Goal: Communication & Community: Answer question/provide support

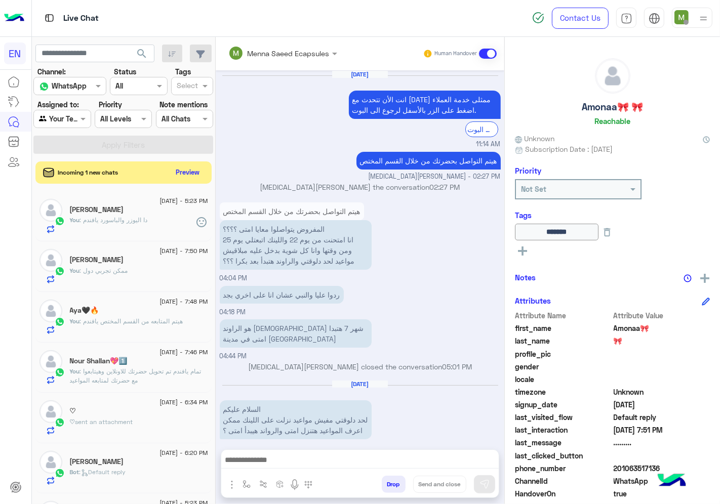
scroll to position [39, 0]
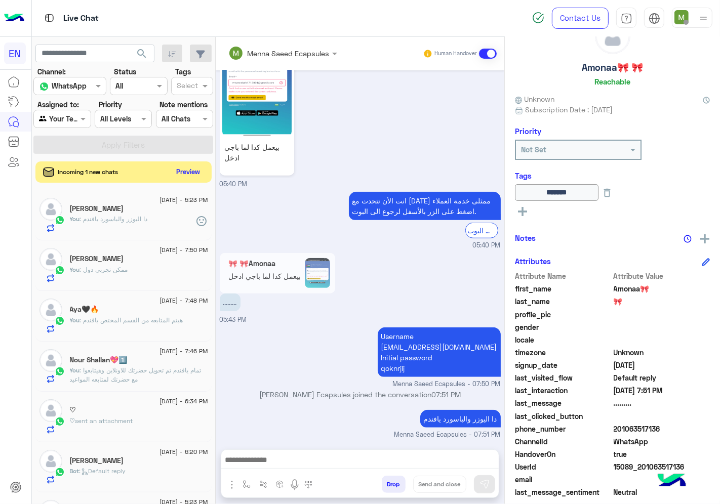
click at [188, 174] on button "Preview" at bounding box center [188, 172] width 31 height 14
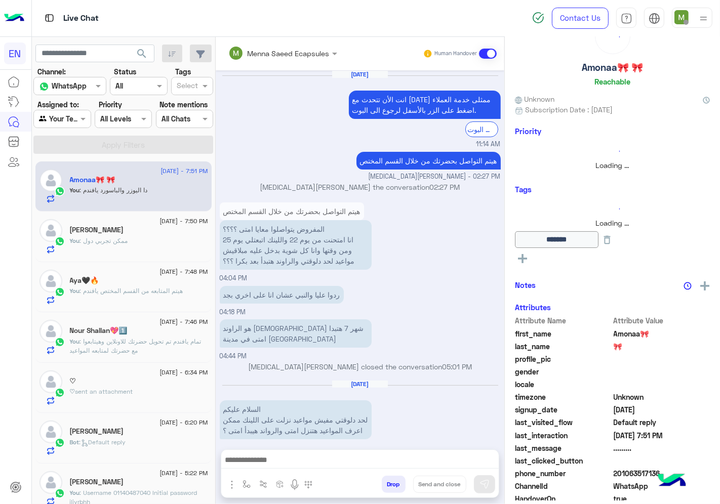
scroll to position [719, 0]
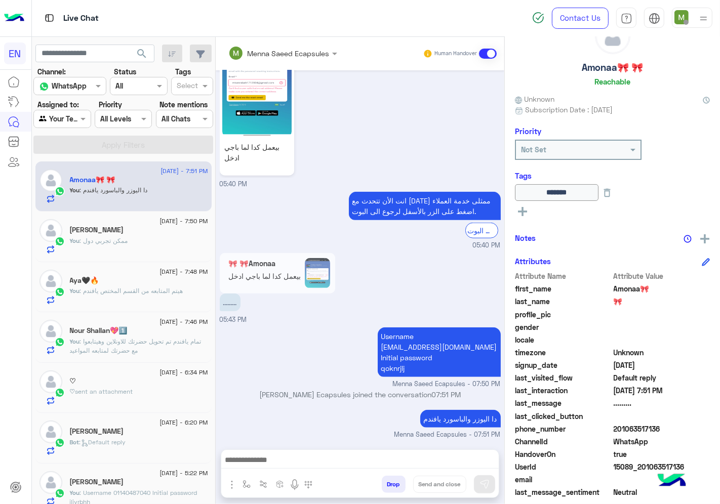
click at [67, 114] on div at bounding box center [62, 119] width 56 height 12
click at [54, 178] on b "Your Inbox" at bounding box center [66, 177] width 35 height 9
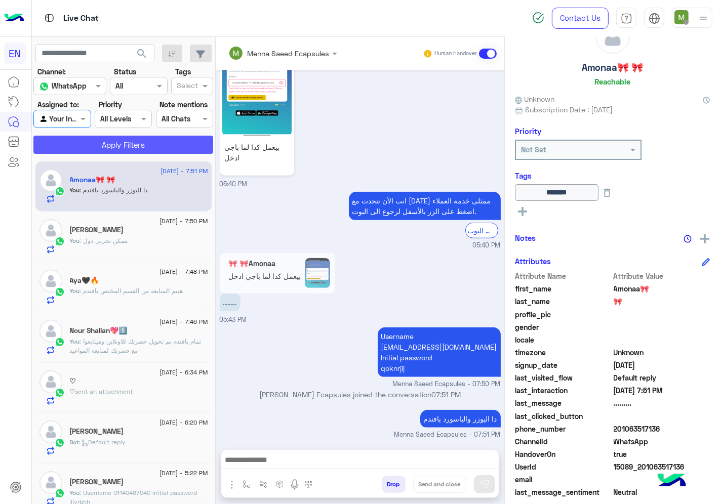
click at [93, 139] on button "Apply Filters" at bounding box center [123, 145] width 180 height 18
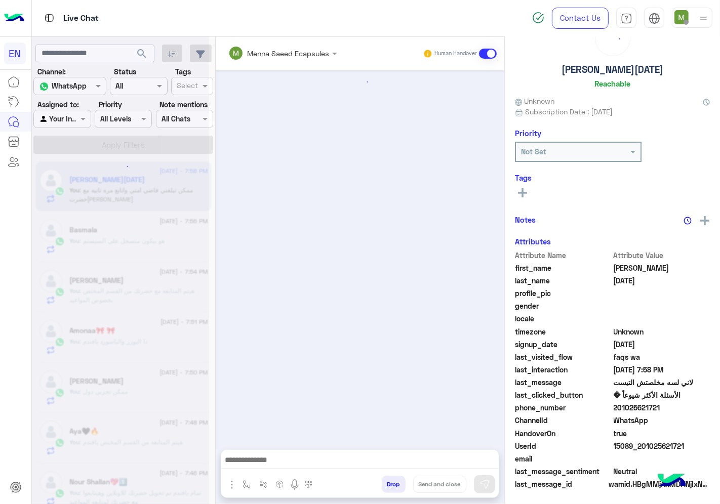
scroll to position [254, 0]
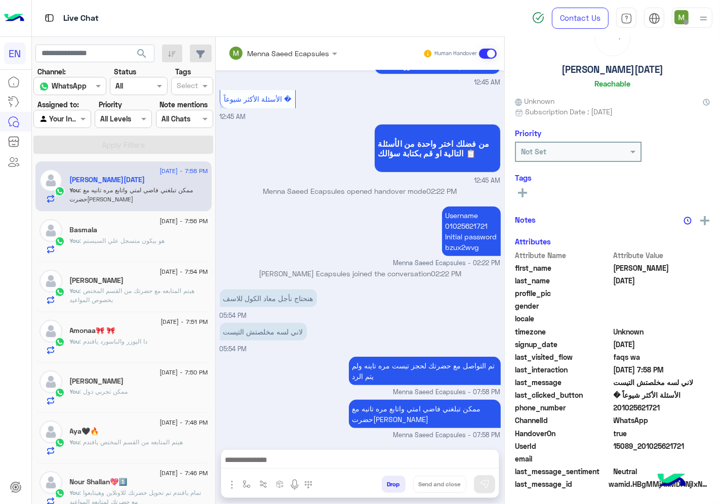
click at [74, 122] on div at bounding box center [62, 119] width 56 height 12
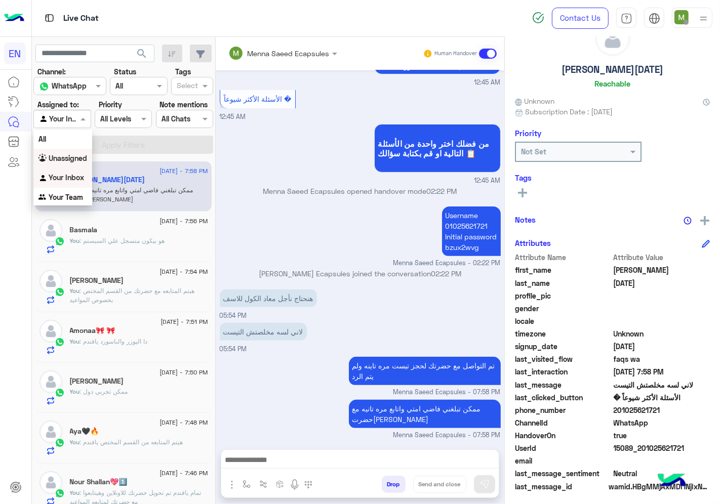
scroll to position [39, 0]
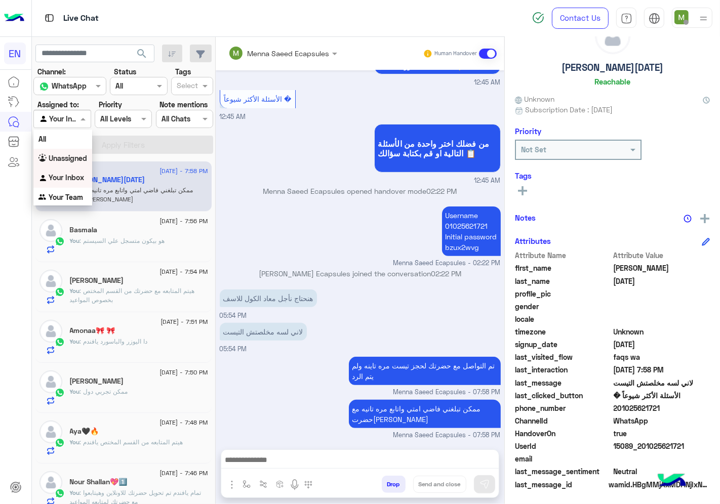
click at [67, 155] on b "Unassigned" at bounding box center [68, 158] width 38 height 9
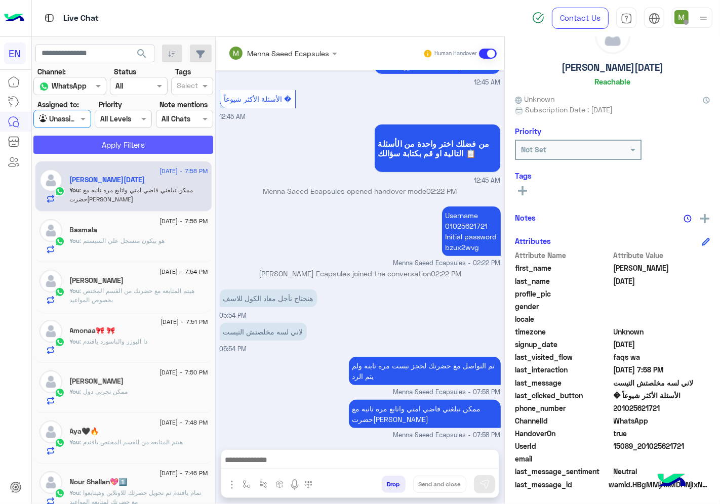
click at [88, 144] on button "Apply Filters" at bounding box center [123, 145] width 180 height 18
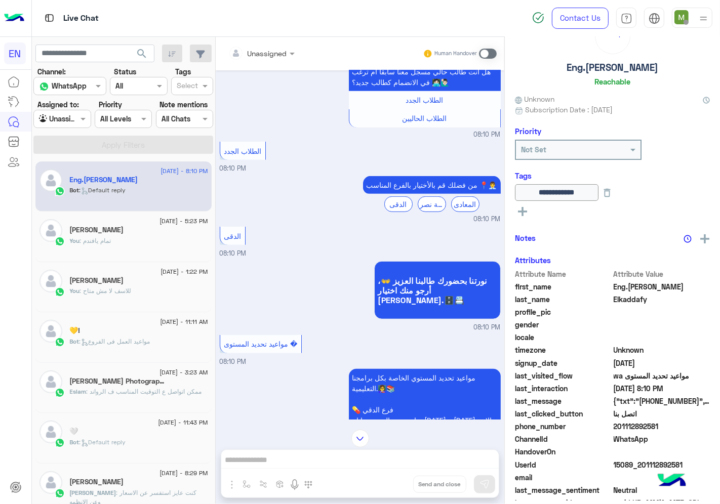
scroll to position [184, 0]
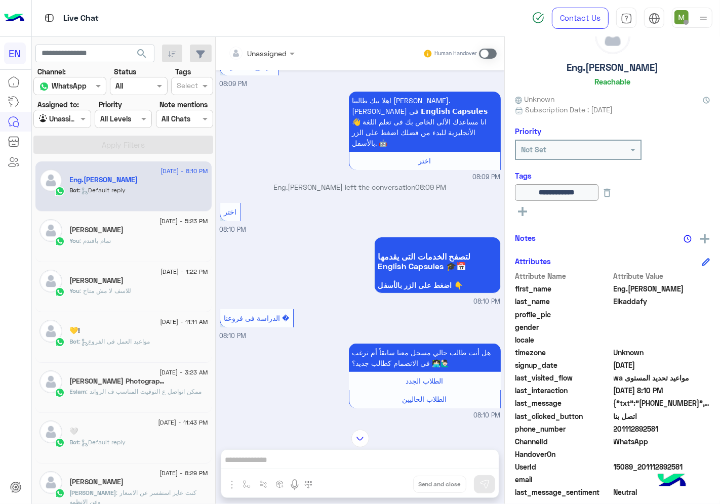
click at [266, 56] on input "text" at bounding box center [248, 53] width 41 height 11
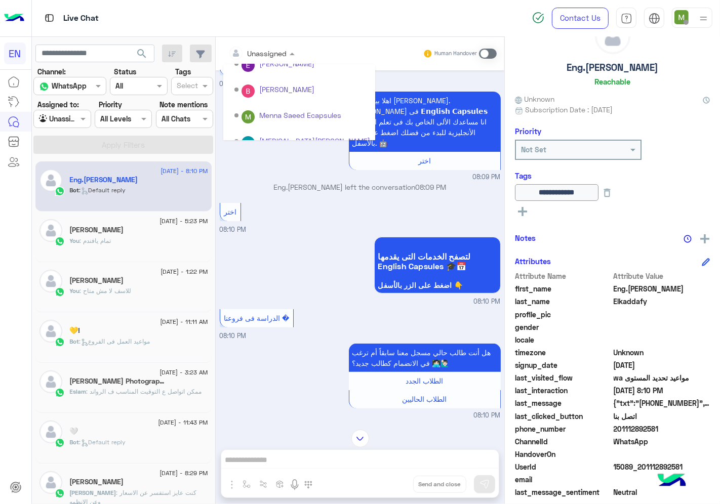
scroll to position [168, 0]
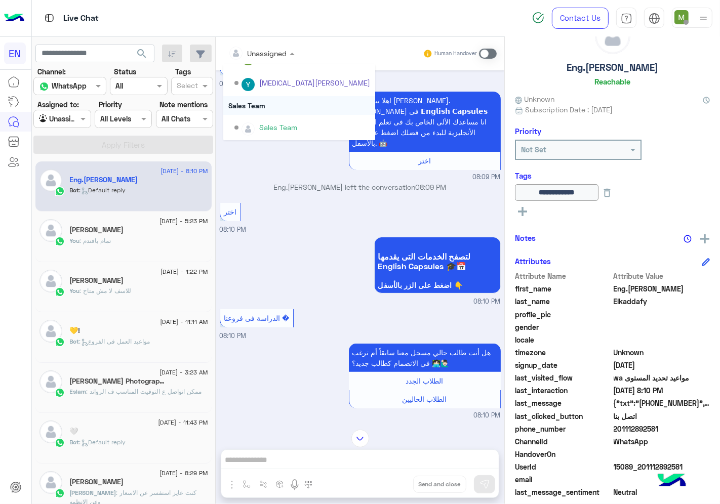
click at [253, 106] on div "Sales Team" at bounding box center [299, 105] width 152 height 19
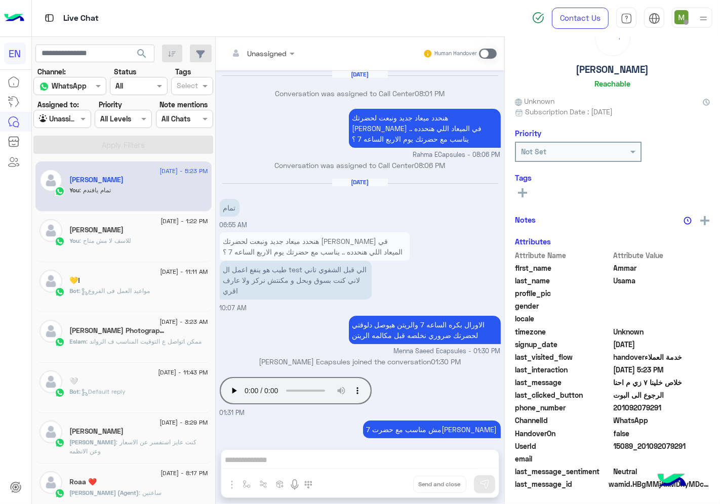
scroll to position [455, 0]
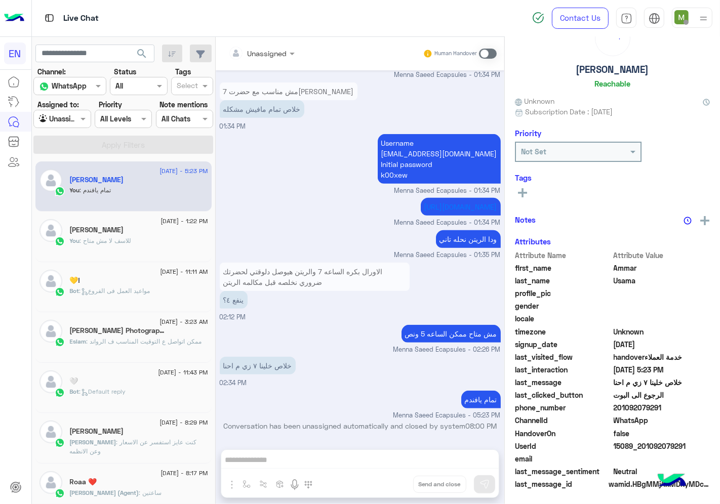
click at [72, 118] on div at bounding box center [62, 119] width 56 height 12
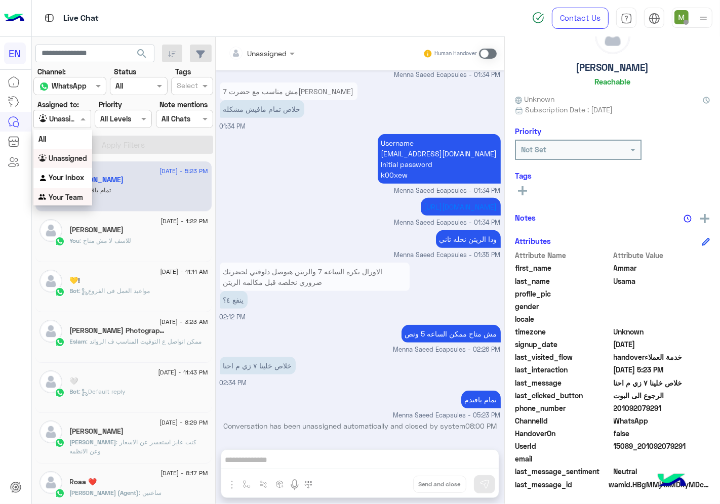
click at [67, 193] on b "Your Team" at bounding box center [66, 197] width 34 height 9
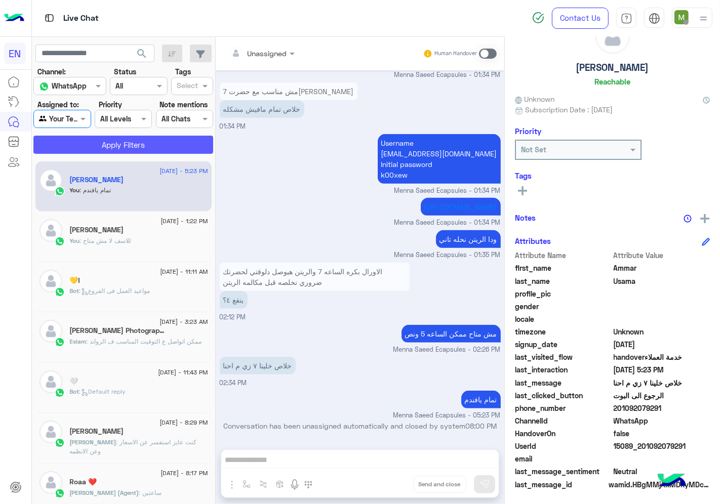
click at [94, 142] on button "Apply Filters" at bounding box center [123, 145] width 180 height 18
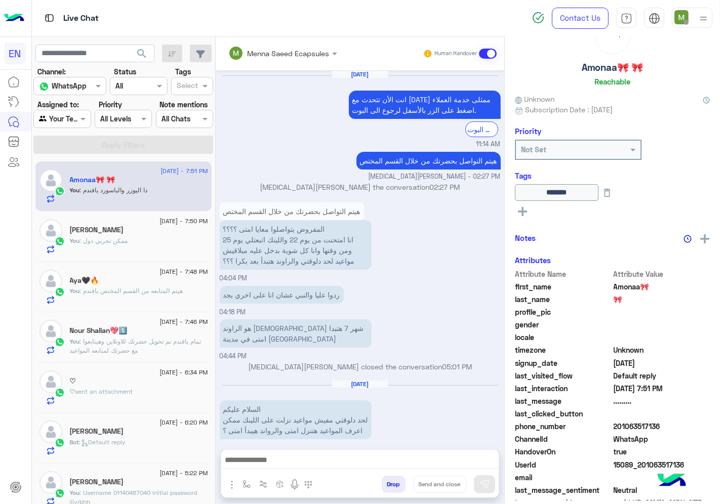
scroll to position [719, 0]
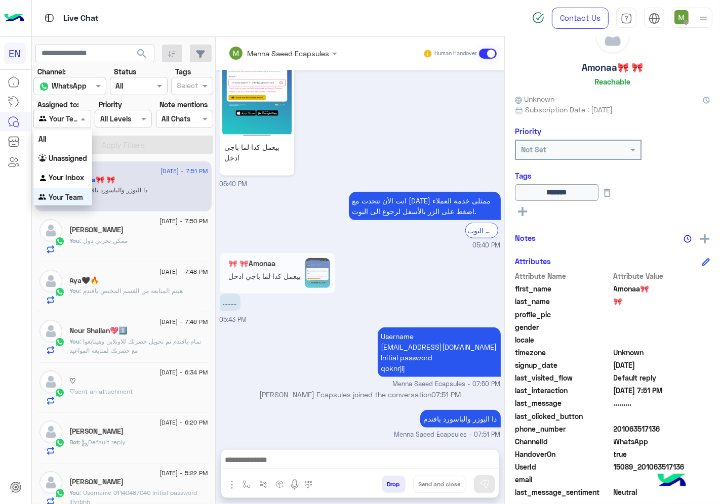
click at [65, 120] on div at bounding box center [62, 119] width 56 height 12
click at [72, 186] on div "Your Inbox" at bounding box center [62, 178] width 59 height 20
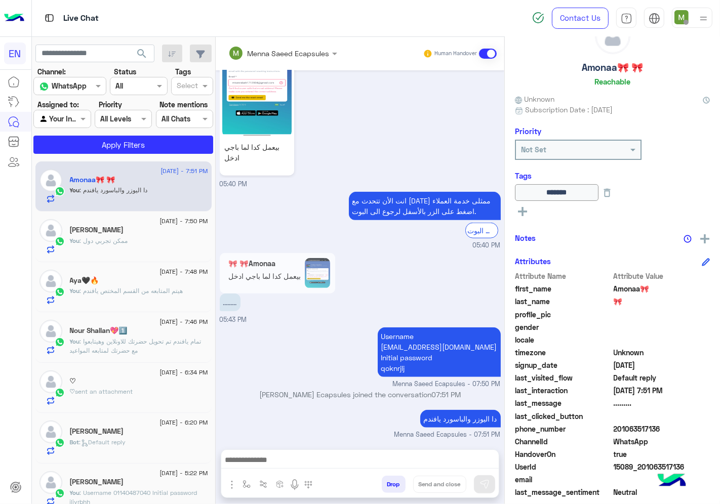
click at [100, 134] on section "Channel: Channel WhatsApp Status Channel All Tags Select Assigned to: Agent Fil…" at bounding box center [123, 110] width 169 height 88
click at [93, 143] on button "Apply Filters" at bounding box center [123, 145] width 180 height 18
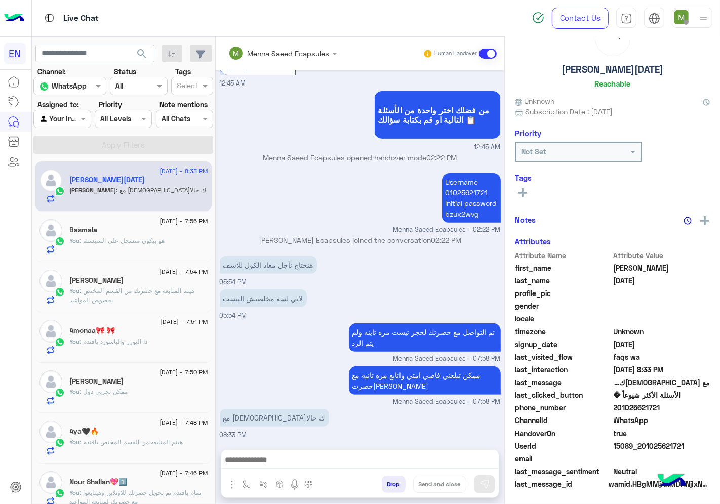
scroll to position [39, 0]
click at [79, 122] on span at bounding box center [84, 118] width 13 height 11
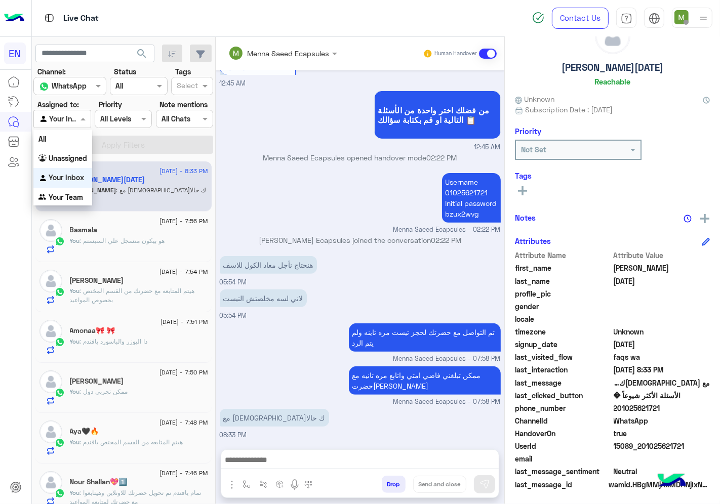
click at [79, 174] on b "Your Inbox" at bounding box center [66, 177] width 35 height 9
drag, startPoint x: 664, startPoint y: 408, endPoint x: 615, endPoint y: 406, distance: 49.2
click at [615, 406] on span "201025621721" at bounding box center [662, 408] width 97 height 11
copy span "01025621721"
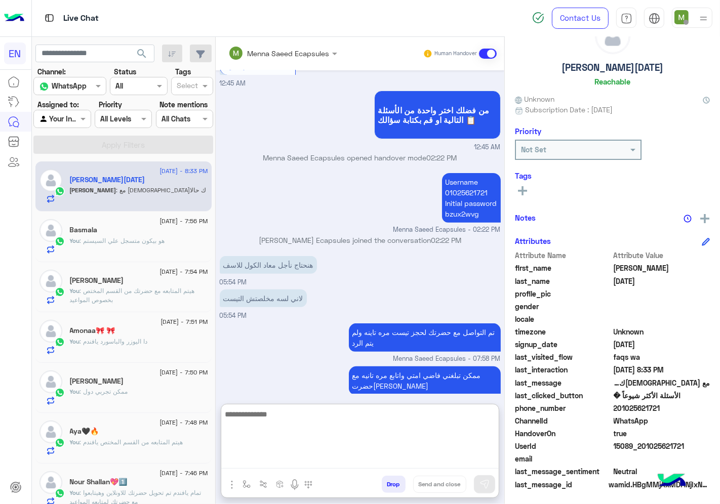
paste textarea "**********"
type textarea "**********"
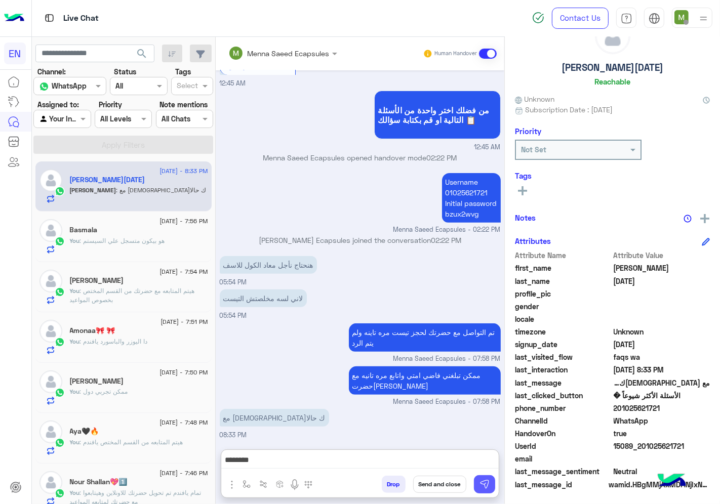
click at [483, 481] on img at bounding box center [484, 484] width 10 height 10
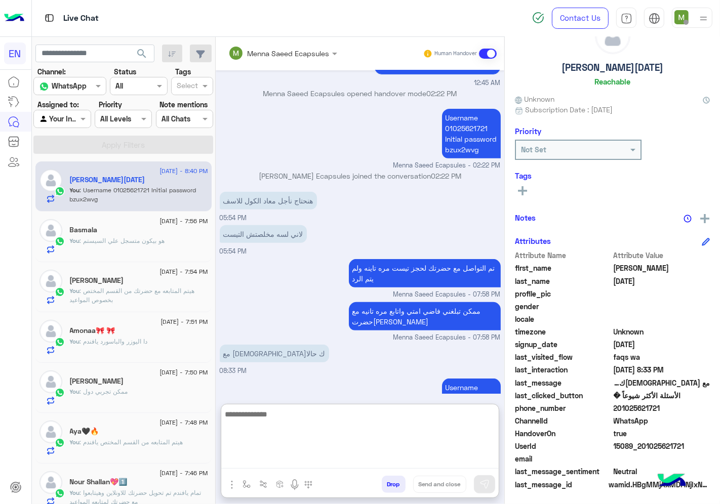
scroll to position [393, 0]
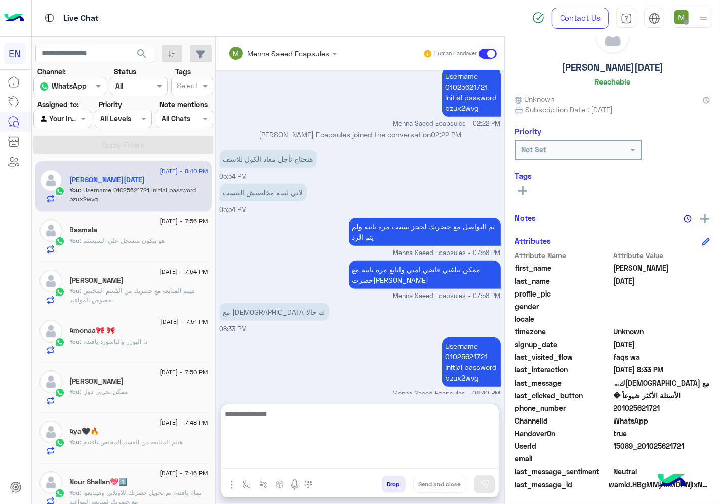
paste textarea "**********"
type textarea "**********"
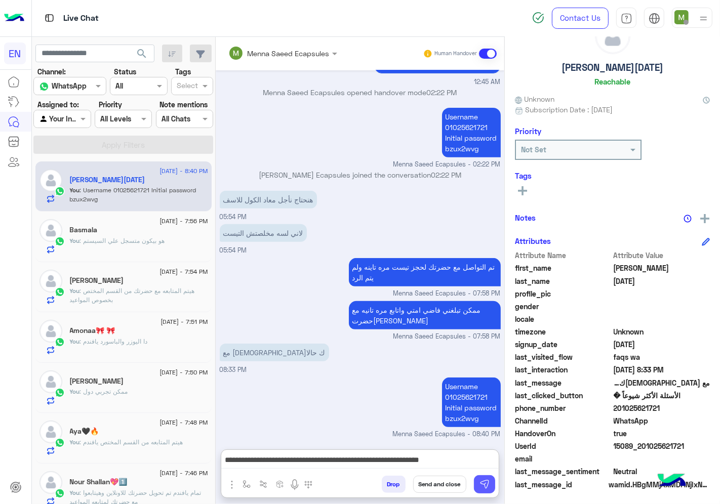
click at [487, 487] on img at bounding box center [484, 484] width 10 height 10
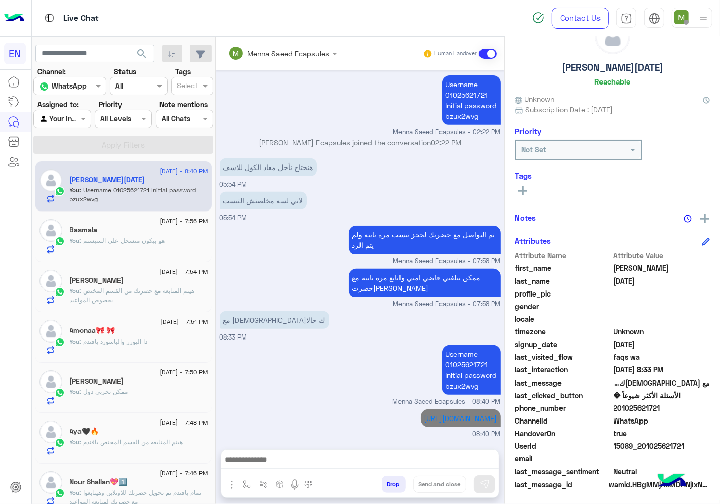
scroll to position [395, 0]
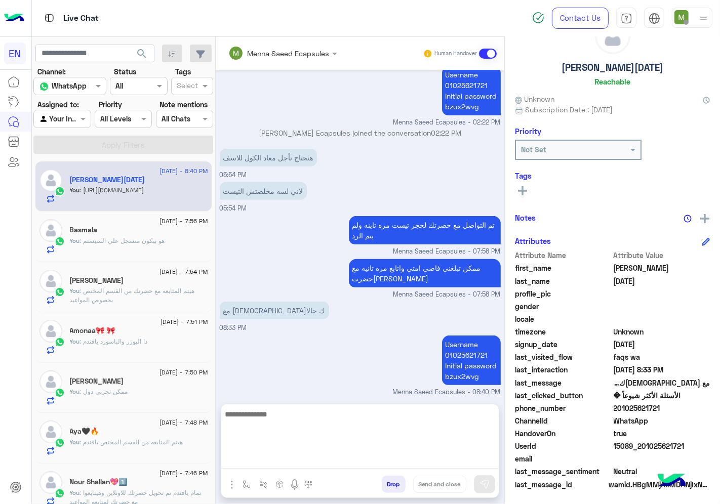
click at [421, 463] on textarea at bounding box center [359, 438] width 277 height 61
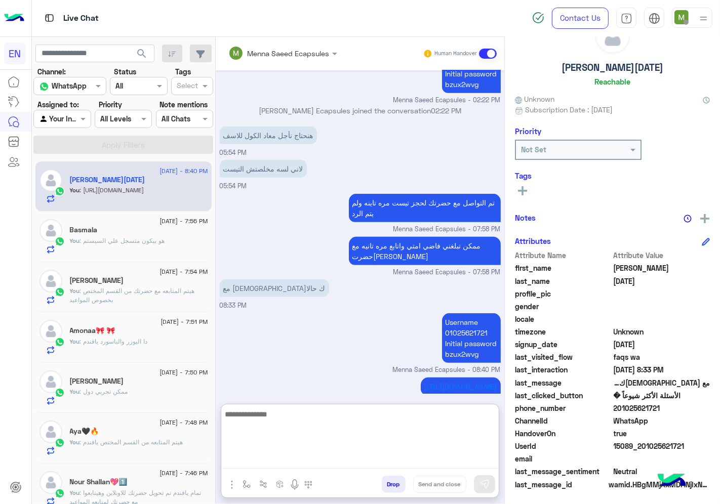
scroll to position [438, 0]
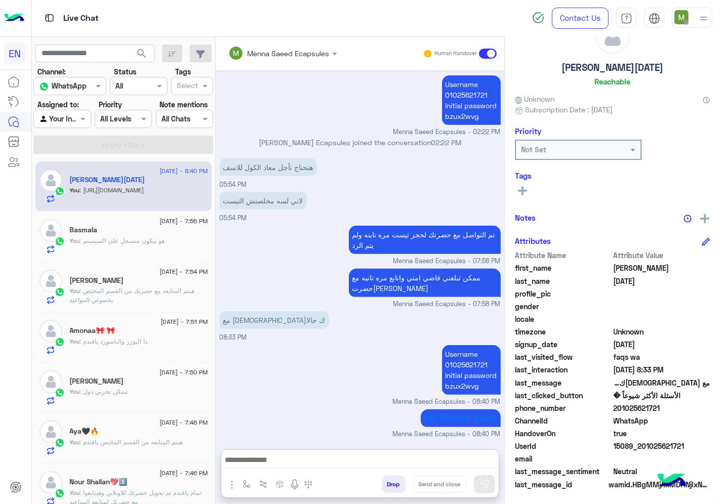
click at [62, 114] on input "text" at bounding box center [50, 119] width 23 height 11
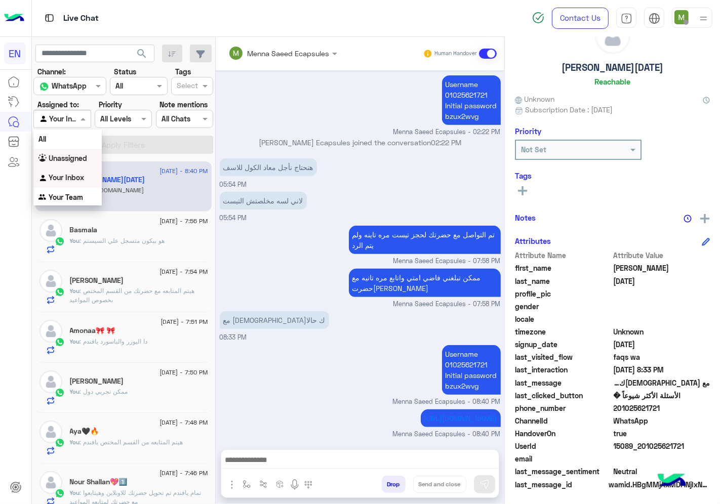
drag, startPoint x: 74, startPoint y: 162, endPoint x: 85, endPoint y: 150, distance: 15.4
click at [75, 162] on b "Unassigned" at bounding box center [68, 158] width 38 height 9
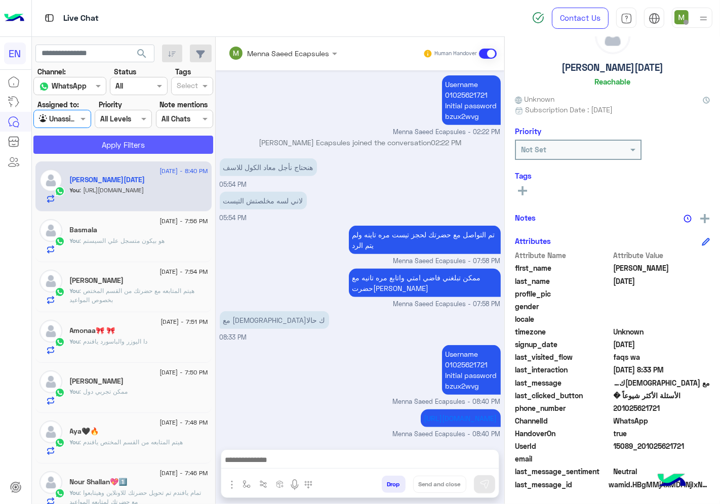
click at [108, 137] on button "Apply Filters" at bounding box center [123, 145] width 180 height 18
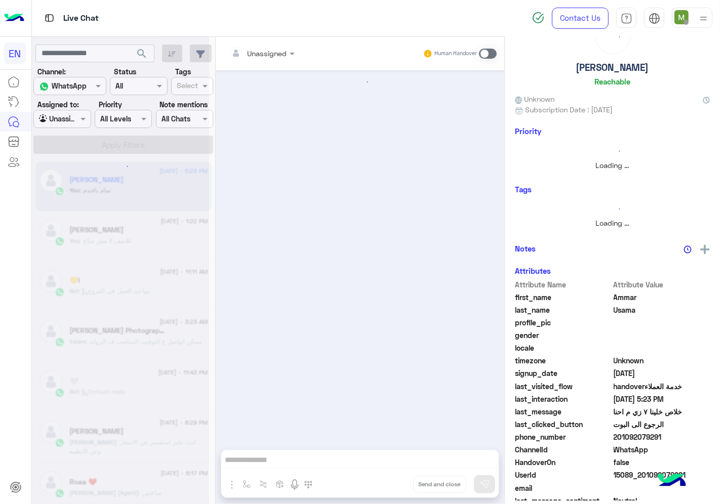
scroll to position [455, 0]
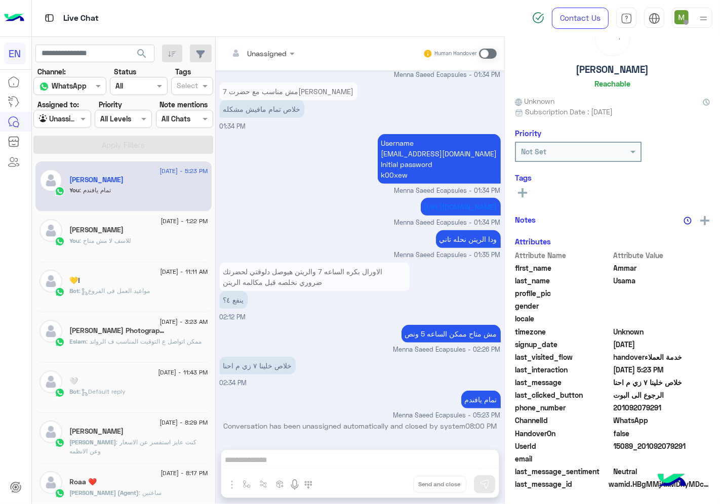
click at [74, 117] on div at bounding box center [62, 119] width 56 height 12
click at [63, 188] on div "Your Team" at bounding box center [62, 198] width 59 height 20
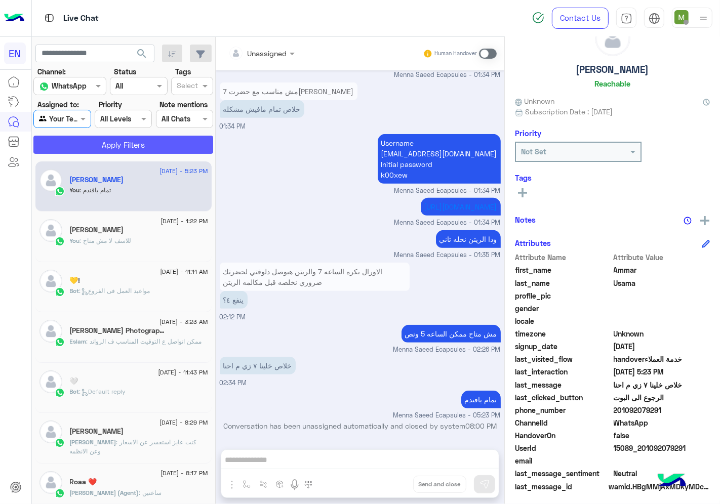
scroll to position [39, 0]
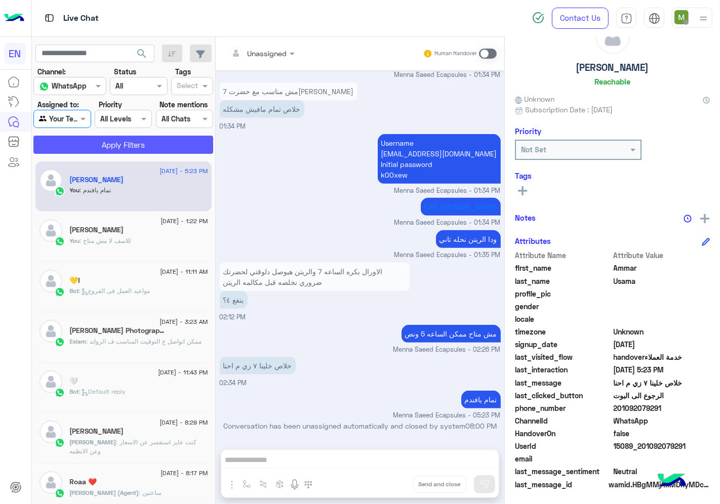
click at [117, 144] on button "Apply Filters" at bounding box center [123, 145] width 180 height 18
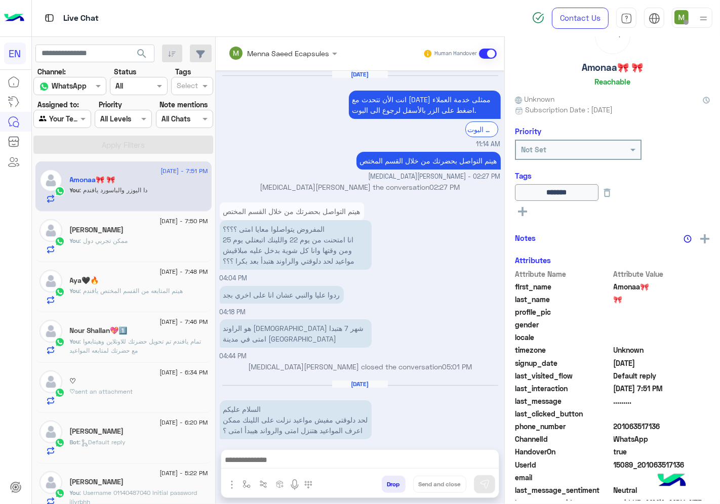
scroll to position [719, 0]
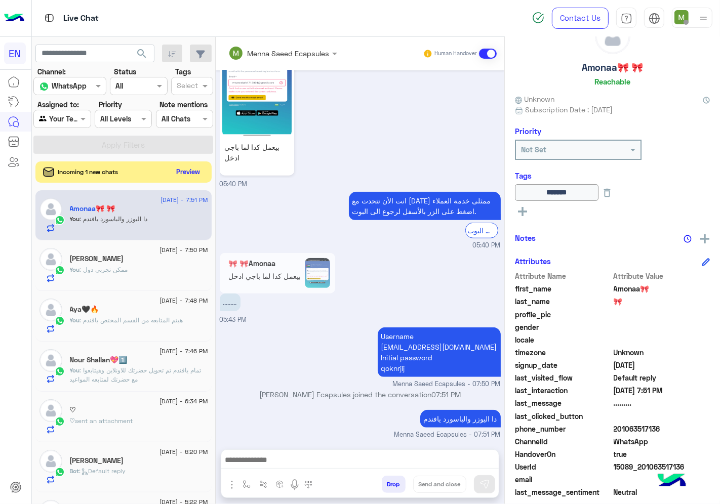
click at [181, 170] on button "Preview" at bounding box center [188, 172] width 31 height 14
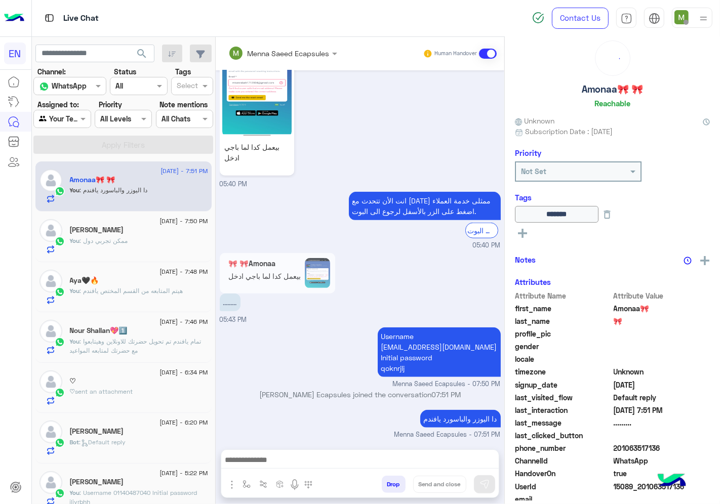
scroll to position [39, 0]
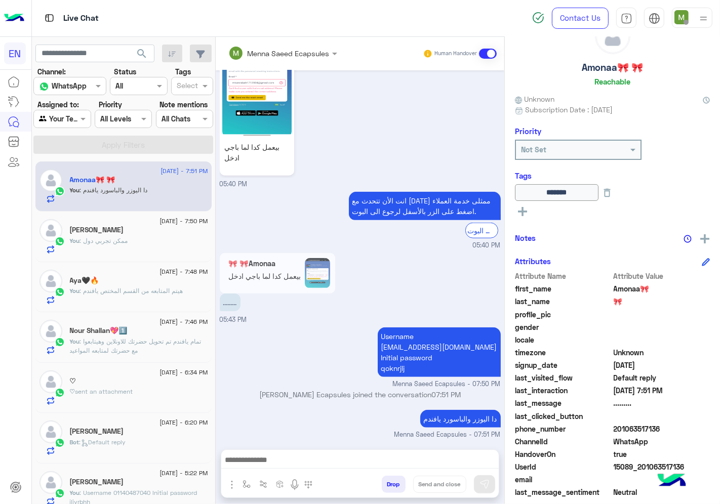
click at [74, 108] on label "Assigned to:" at bounding box center [58, 104] width 42 height 11
click at [70, 111] on div "Agent Filter Your Team" at bounding box center [61, 119] width 57 height 18
click at [77, 152] on div "Unassigned" at bounding box center [62, 159] width 59 height 20
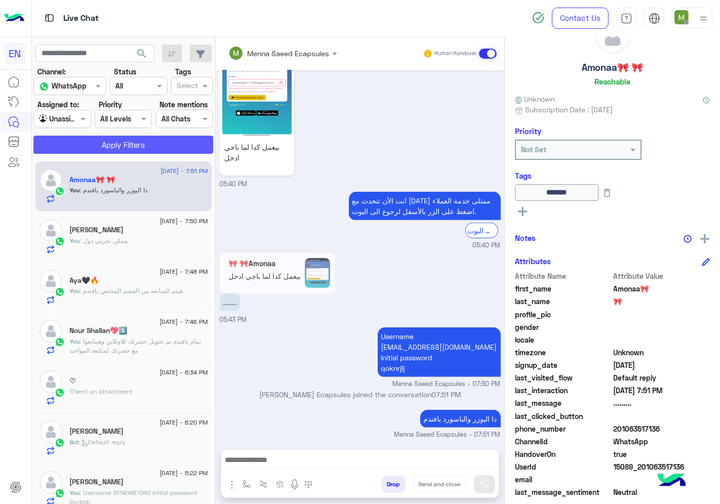
click at [98, 139] on button "Apply Filters" at bounding box center [123, 145] width 180 height 18
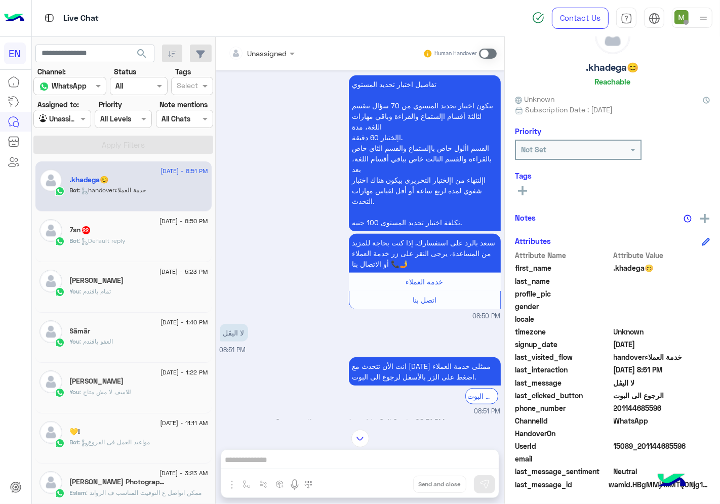
scroll to position [289, 0]
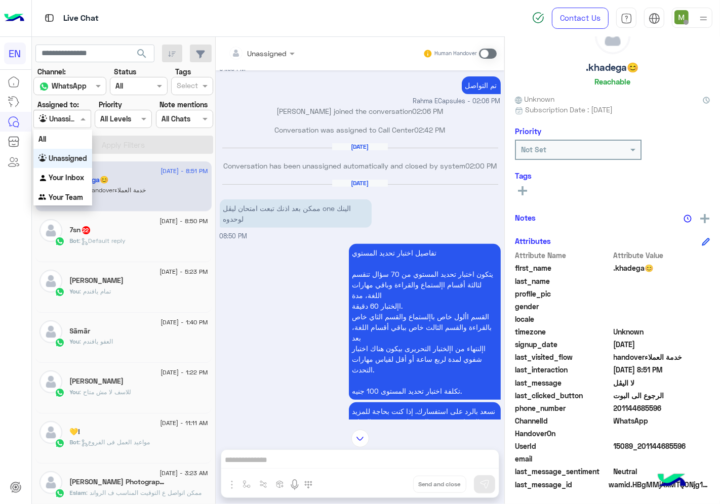
click at [75, 120] on div at bounding box center [62, 119] width 56 height 12
click at [64, 179] on b "Your Inbox" at bounding box center [66, 177] width 35 height 9
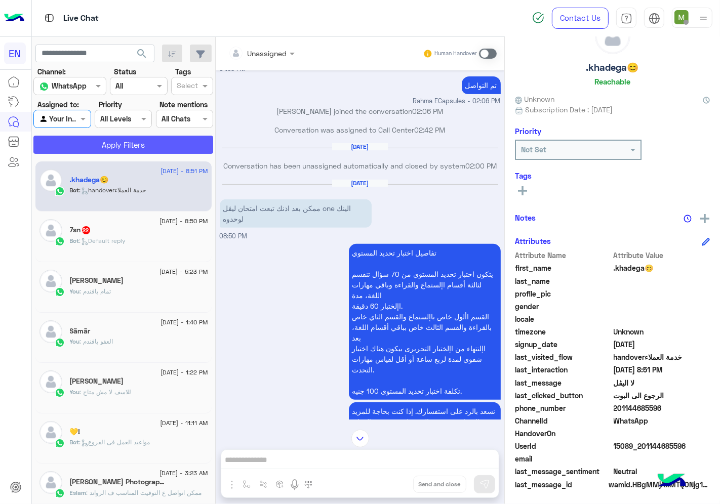
click at [97, 140] on button "Apply Filters" at bounding box center [123, 145] width 180 height 18
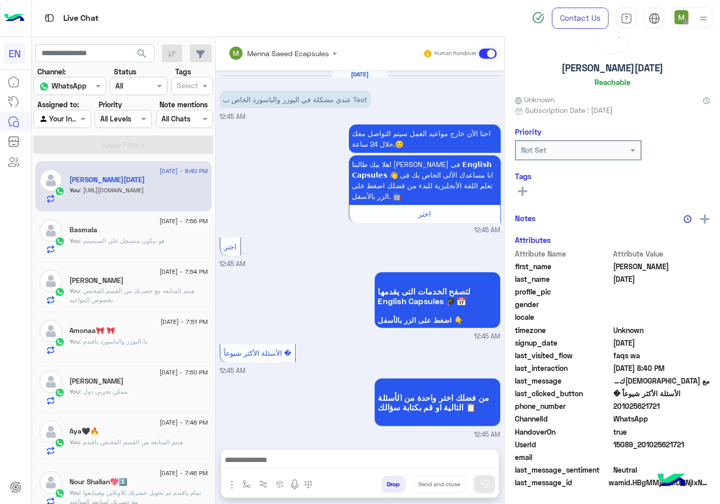
scroll to position [37, 0]
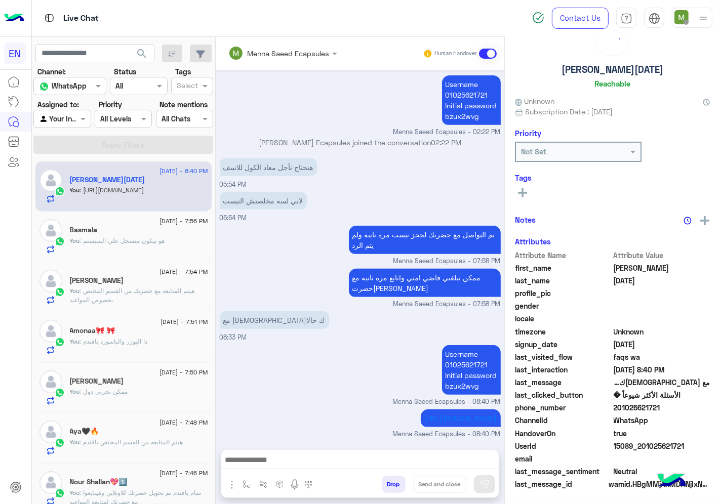
click at [75, 115] on div at bounding box center [62, 119] width 56 height 12
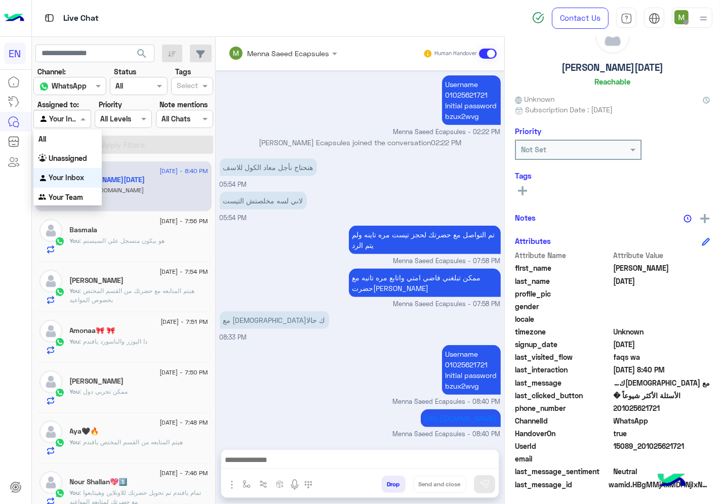
drag, startPoint x: 77, startPoint y: 194, endPoint x: 83, endPoint y: 178, distance: 17.1
click at [77, 195] on b "Your Team" at bounding box center [66, 197] width 34 height 9
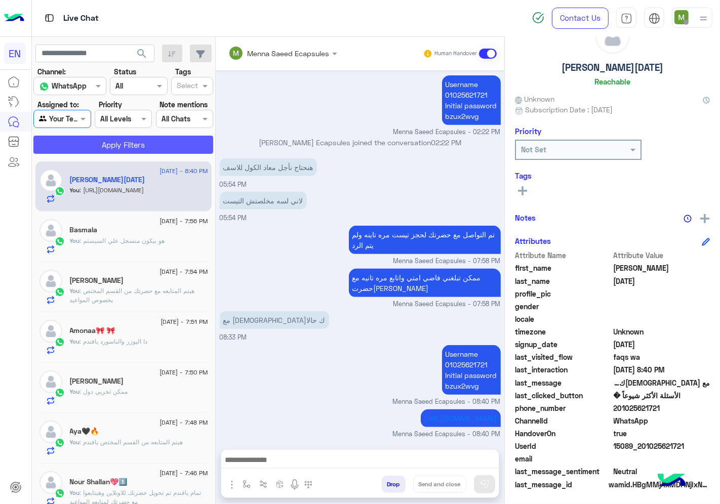
click at [102, 147] on button "Apply Filters" at bounding box center [123, 145] width 180 height 18
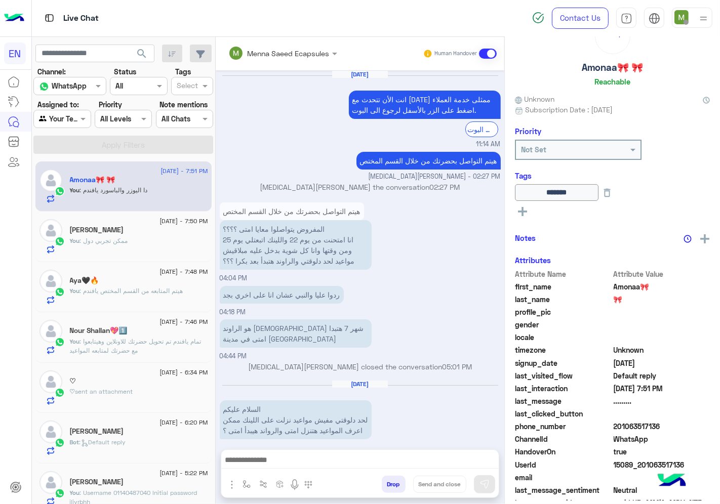
scroll to position [719, 0]
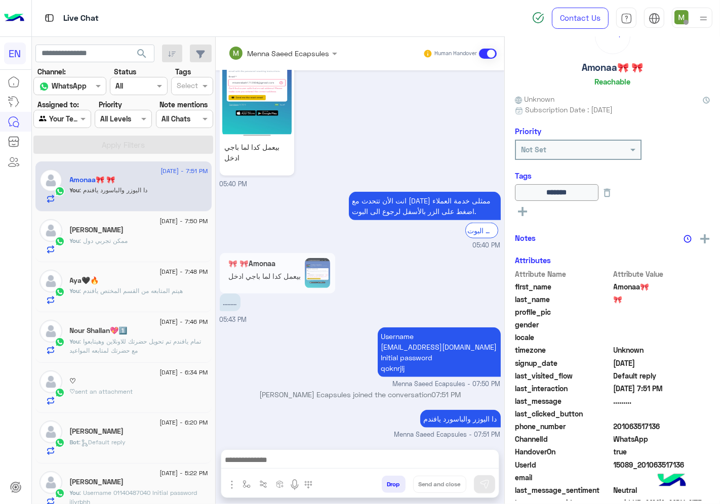
click at [77, 122] on div at bounding box center [62, 119] width 56 height 12
click at [77, 154] on b "Unassigned" at bounding box center [68, 157] width 38 height 9
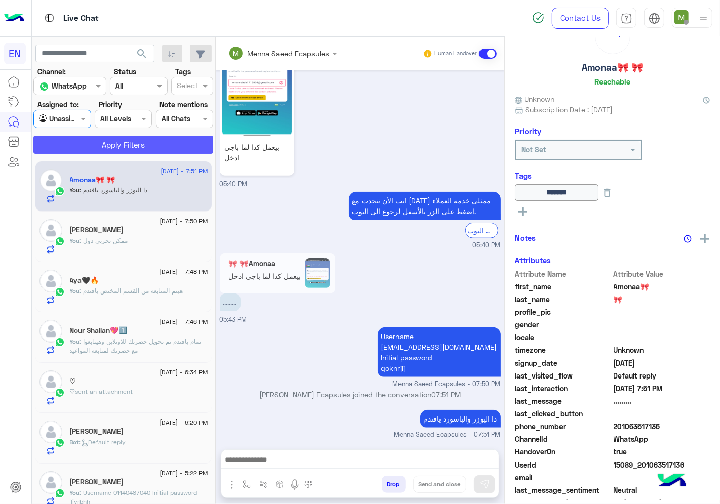
click at [105, 144] on button "Apply Filters" at bounding box center [123, 145] width 180 height 18
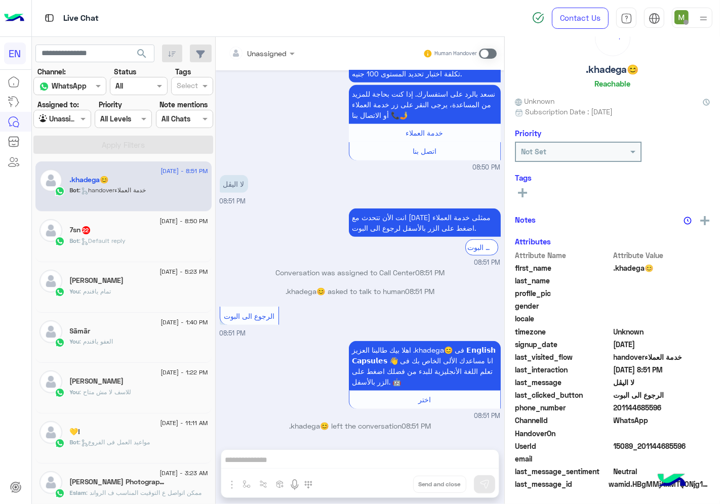
scroll to position [39, 0]
click at [656, 404] on span "201144685596" at bounding box center [662, 408] width 97 height 11
click at [658, 406] on span "201144685596" at bounding box center [662, 408] width 97 height 11
drag, startPoint x: 651, startPoint y: 406, endPoint x: 641, endPoint y: 407, distance: 10.2
click at [644, 407] on span "201144685596" at bounding box center [662, 408] width 97 height 11
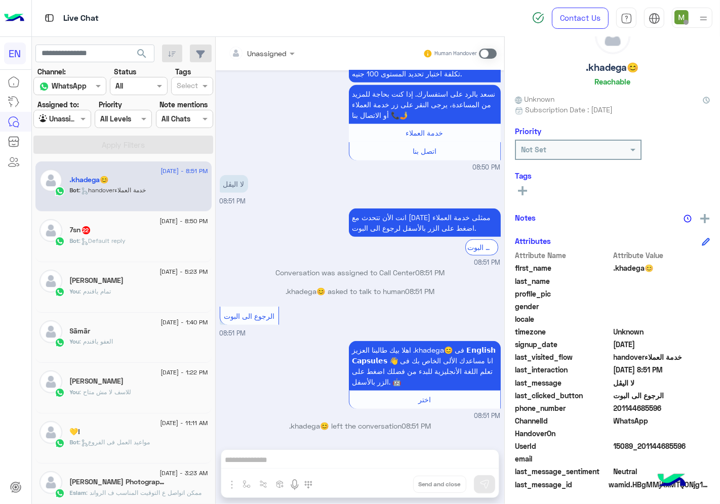
click at [641, 407] on span "201144685596" at bounding box center [662, 408] width 97 height 11
copy span "201144685596"
click at [113, 240] on span ": Default reply" at bounding box center [102, 241] width 47 height 8
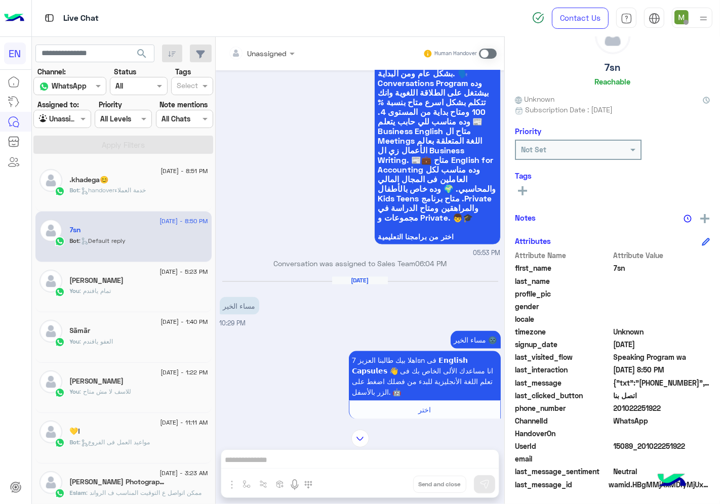
scroll to position [1125, 0]
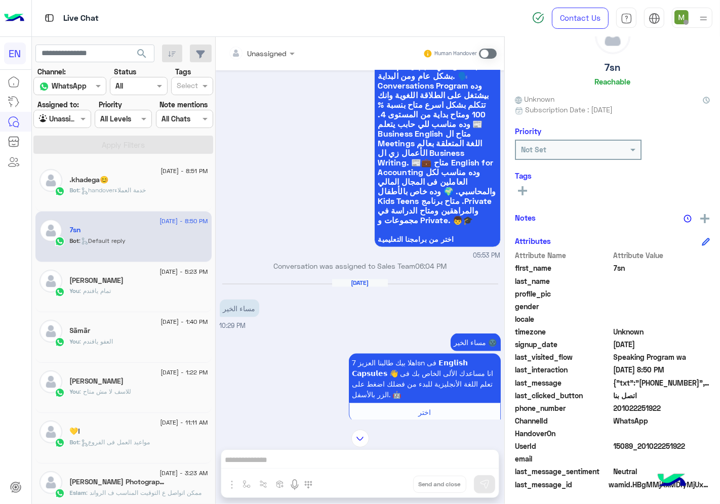
click at [264, 56] on input "text" at bounding box center [248, 53] width 41 height 11
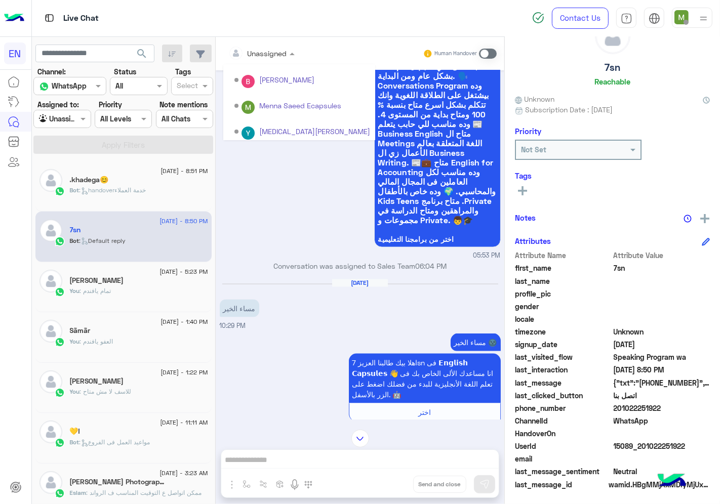
scroll to position [168, 0]
click at [254, 106] on div "Sales Team" at bounding box center [299, 105] width 152 height 19
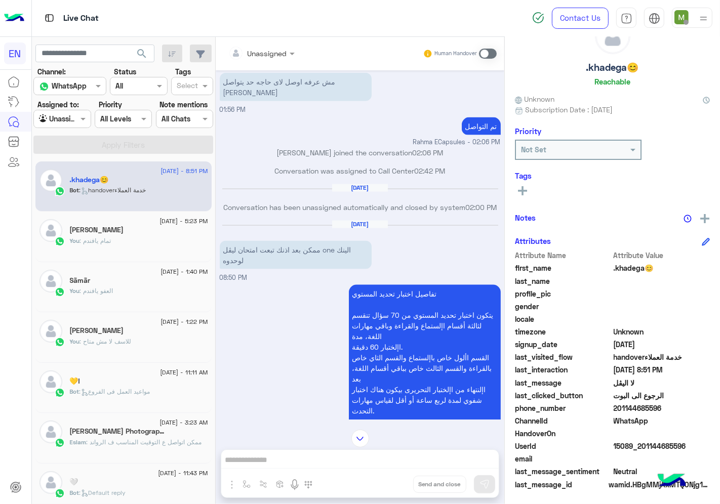
click at [485, 53] on span at bounding box center [488, 54] width 18 height 10
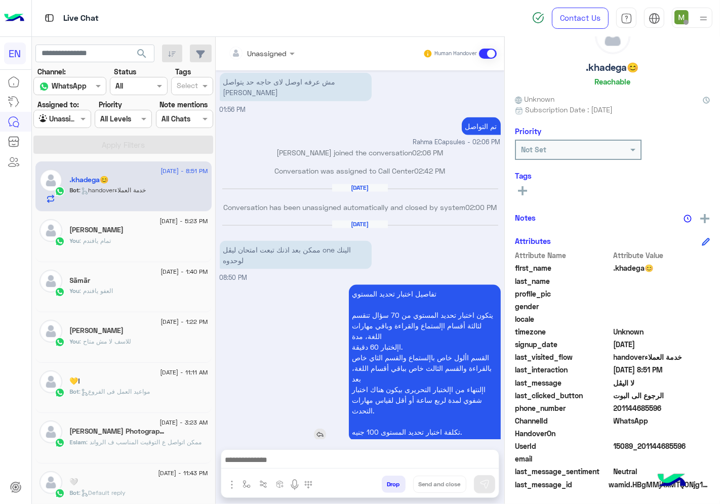
scroll to position [1566, 0]
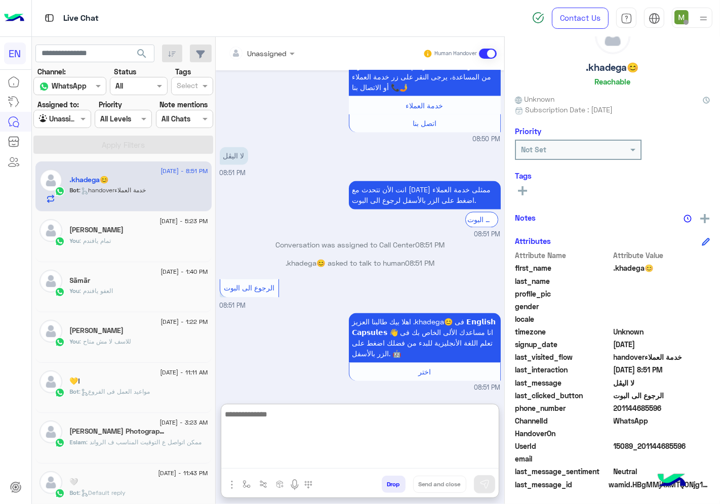
paste textarea "**********"
type textarea "**********"
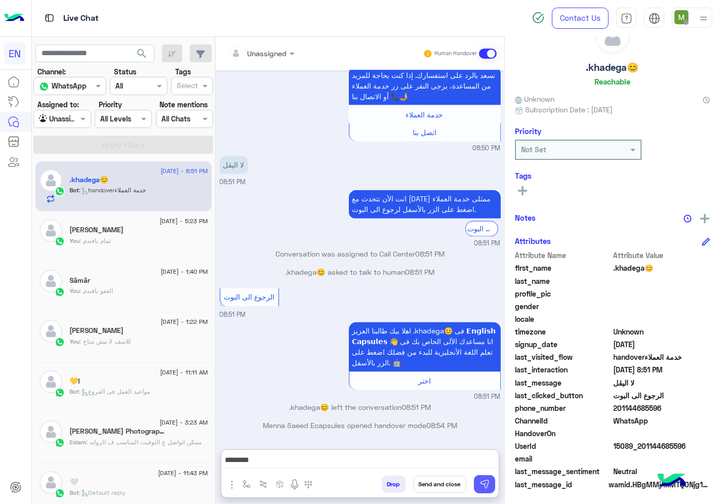
click at [479, 481] on img at bounding box center [484, 484] width 10 height 10
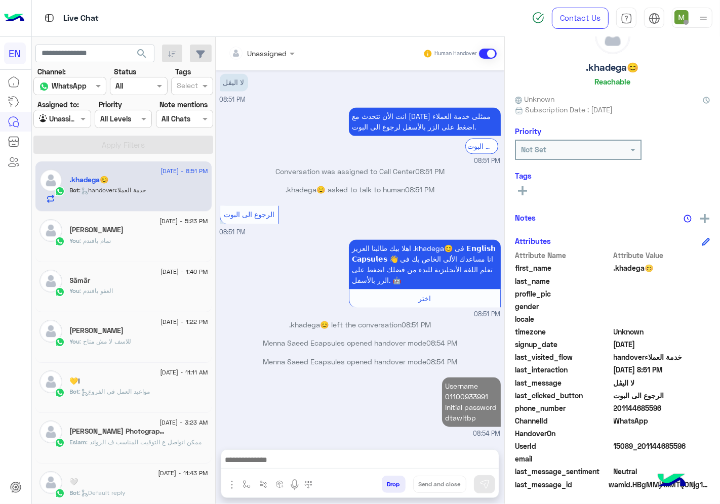
scroll to position [1648, 0]
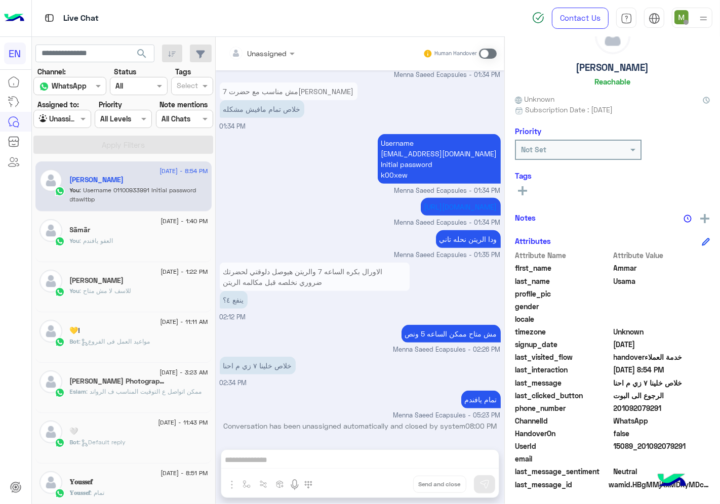
scroll to position [455, 0]
click at [60, 119] on input "text" at bounding box center [50, 119] width 23 height 11
click at [67, 174] on b "Your Inbox" at bounding box center [66, 177] width 35 height 9
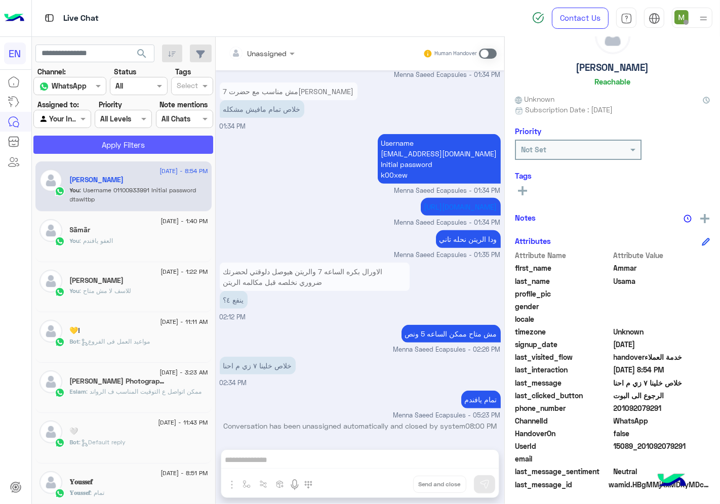
click at [106, 148] on button "Apply Filters" at bounding box center [123, 145] width 180 height 18
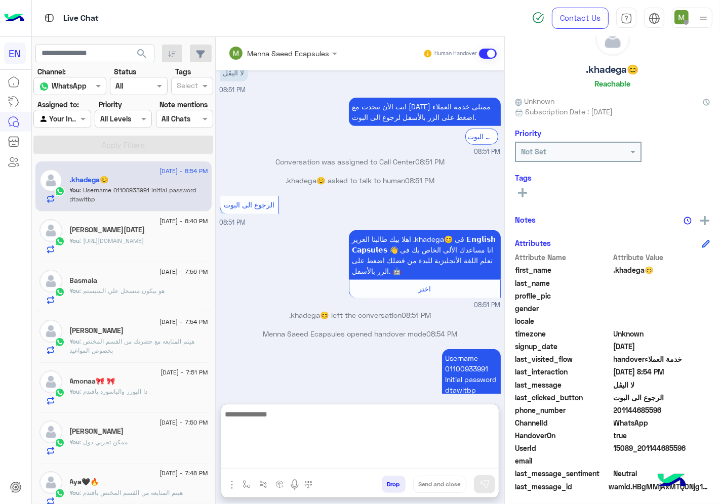
scroll to position [39, 0]
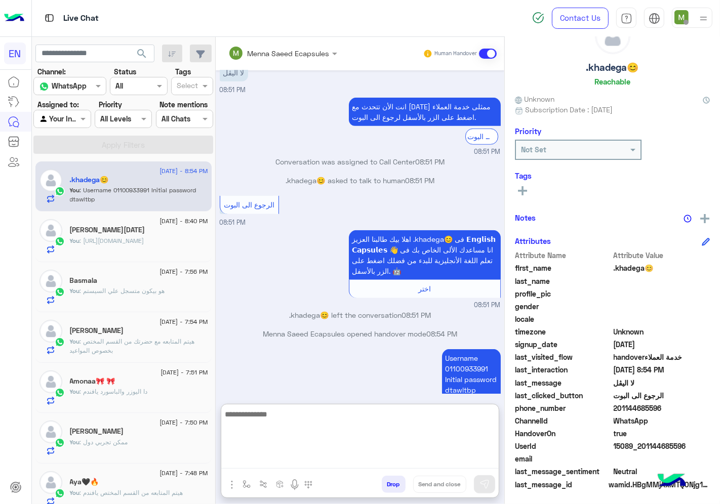
paste textarea "**********"
type textarea "**********"
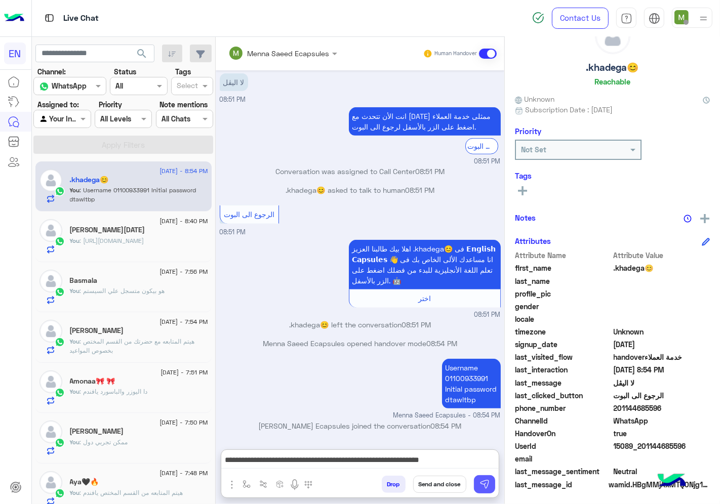
click at [495, 478] on button at bounding box center [484, 484] width 21 height 18
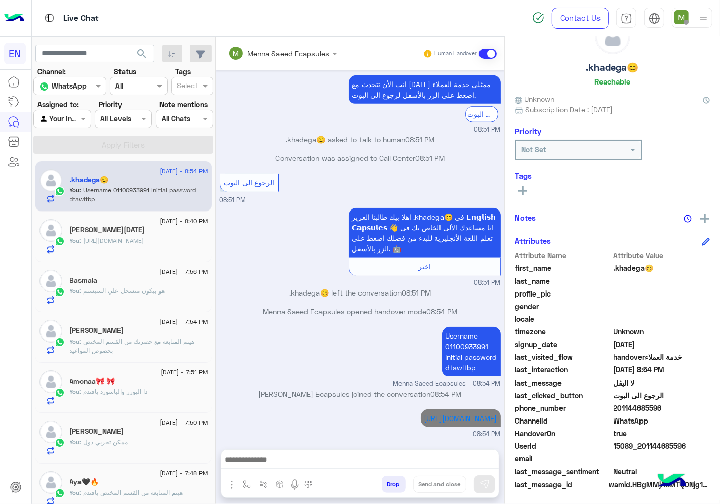
scroll to position [629, 0]
click at [62, 115] on input "text" at bounding box center [50, 119] width 23 height 11
click at [79, 179] on b "Your Inbox" at bounding box center [66, 177] width 35 height 9
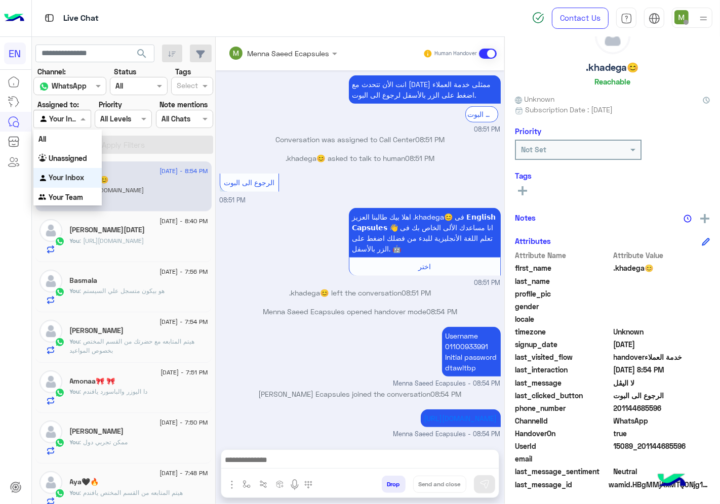
drag, startPoint x: 78, startPoint y: 117, endPoint x: 78, endPoint y: 169, distance: 51.6
click at [78, 117] on div at bounding box center [62, 119] width 56 height 12
click at [76, 197] on b "Your Team" at bounding box center [66, 197] width 34 height 9
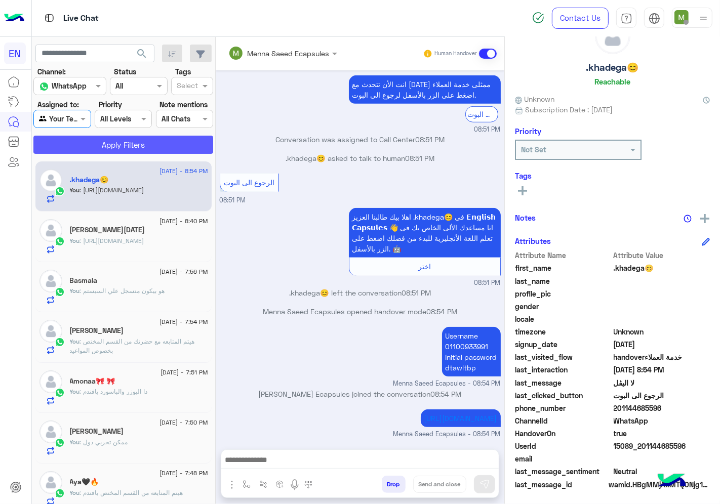
click at [119, 141] on button "Apply Filters" at bounding box center [123, 145] width 180 height 18
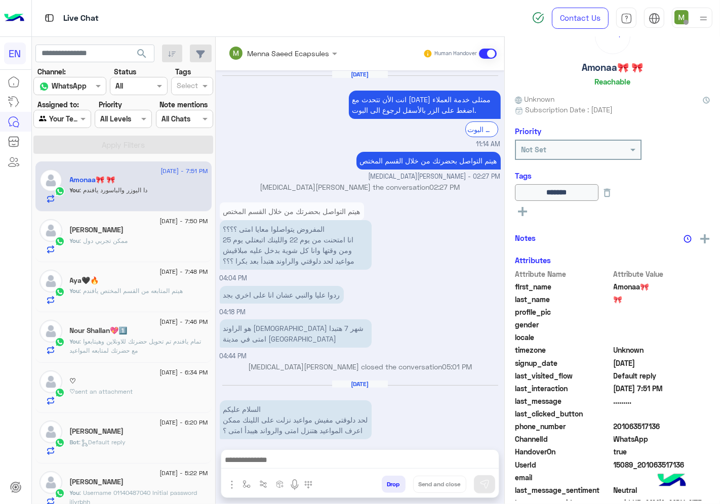
scroll to position [719, 0]
